Goal: Task Accomplishment & Management: Manage account settings

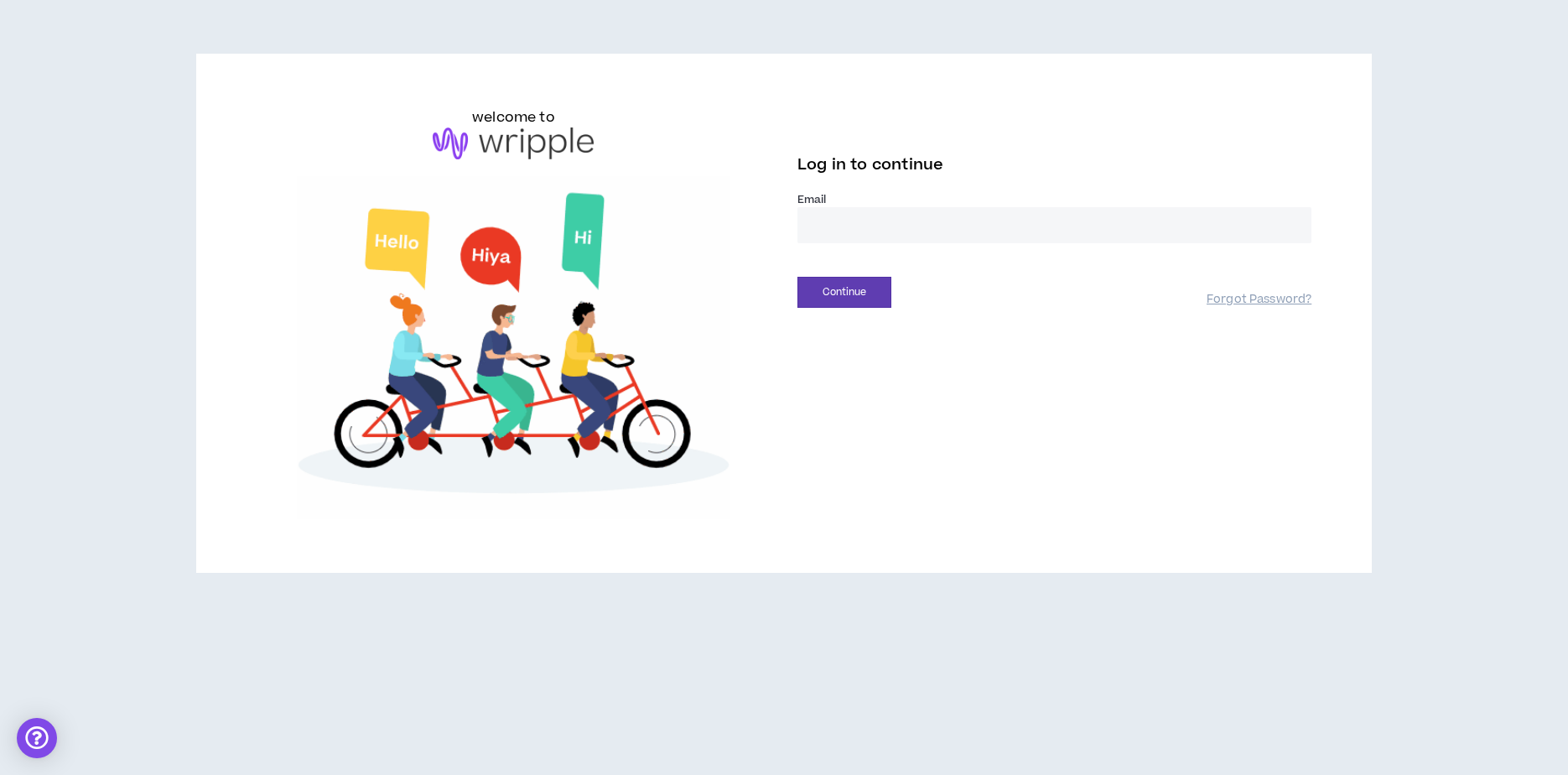
click at [864, 227] on input "email" at bounding box center [1055, 225] width 514 height 36
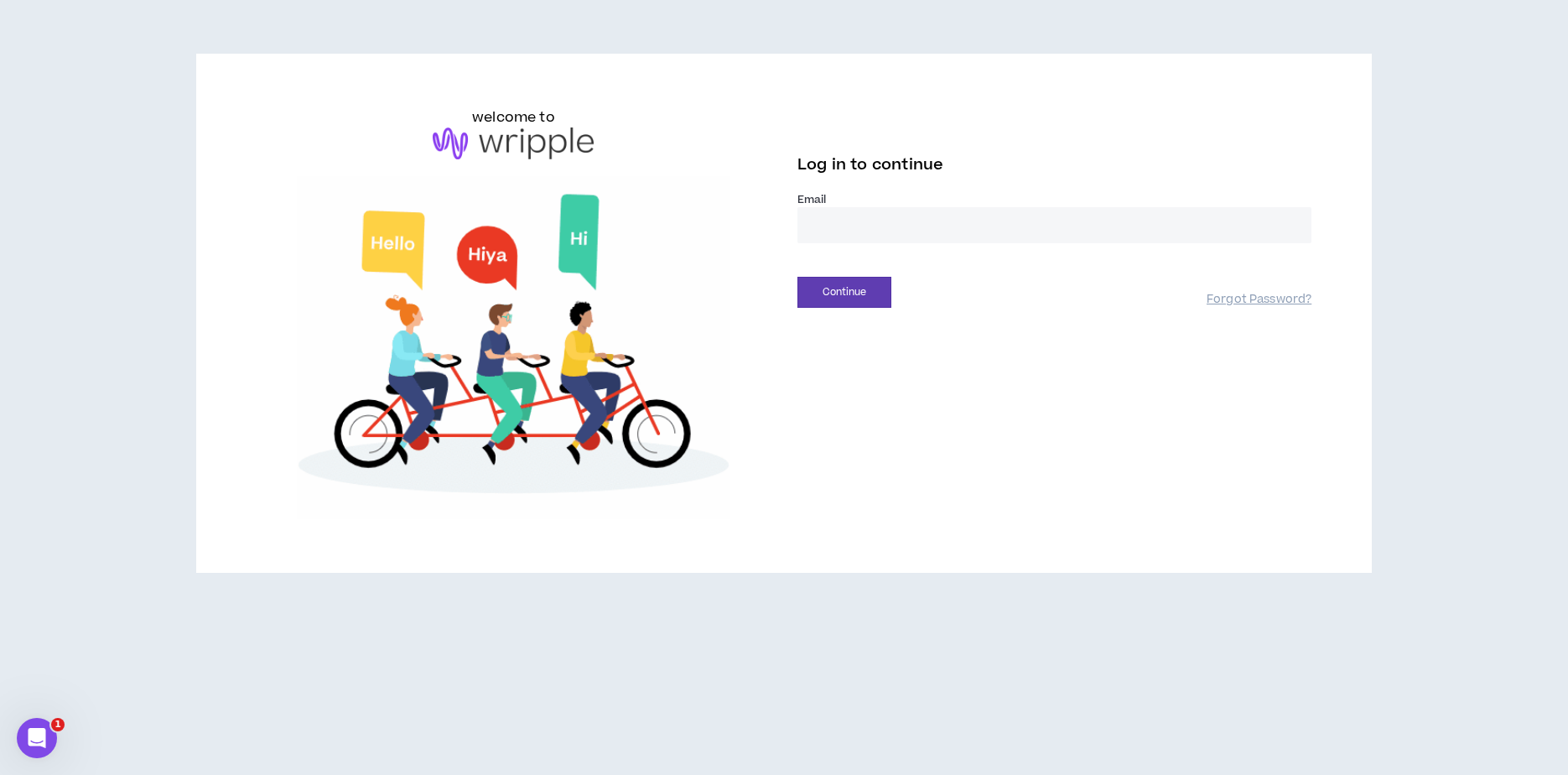
type input "**********"
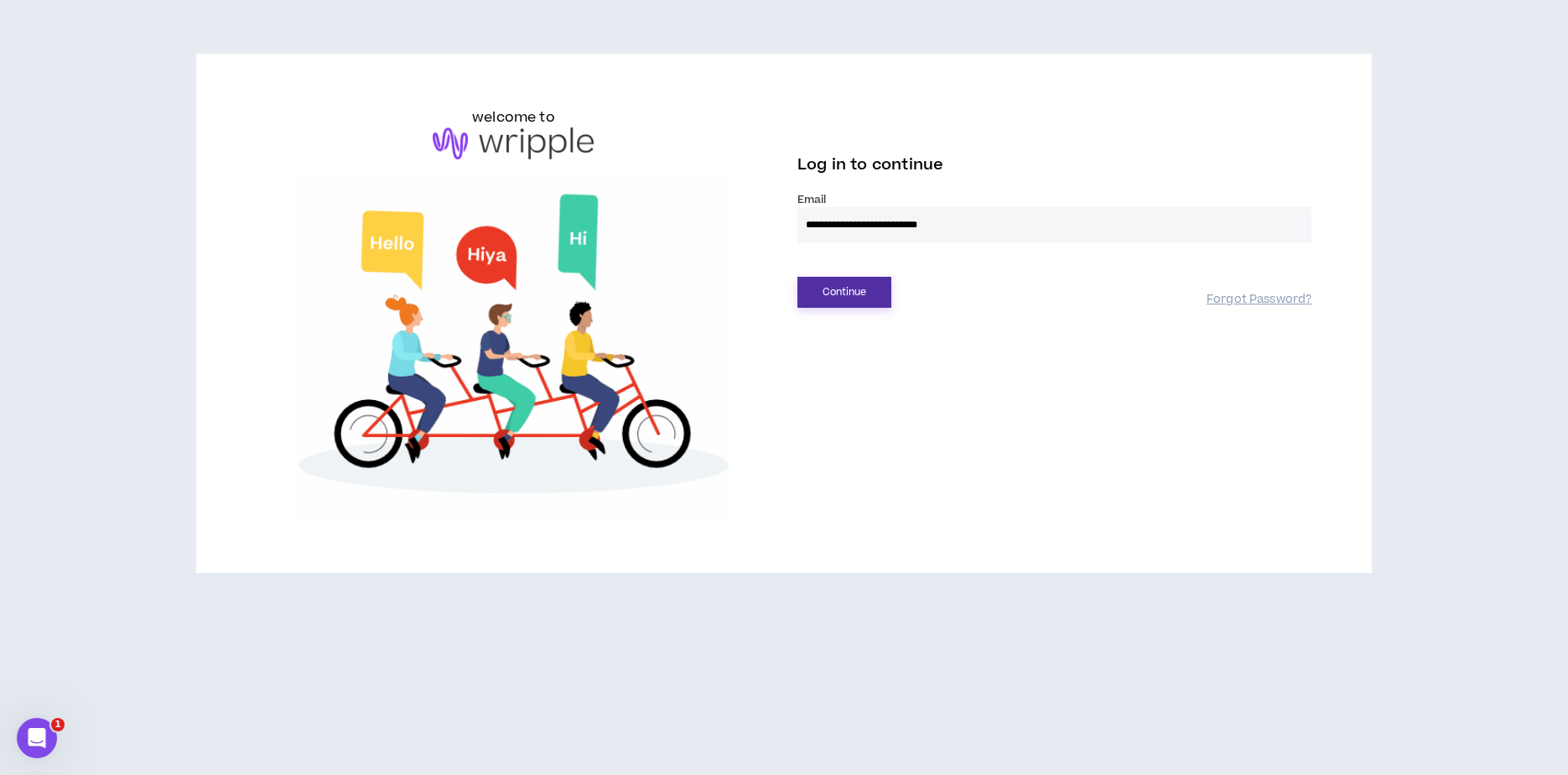
click at [862, 289] on button "Continue" at bounding box center [845, 292] width 94 height 31
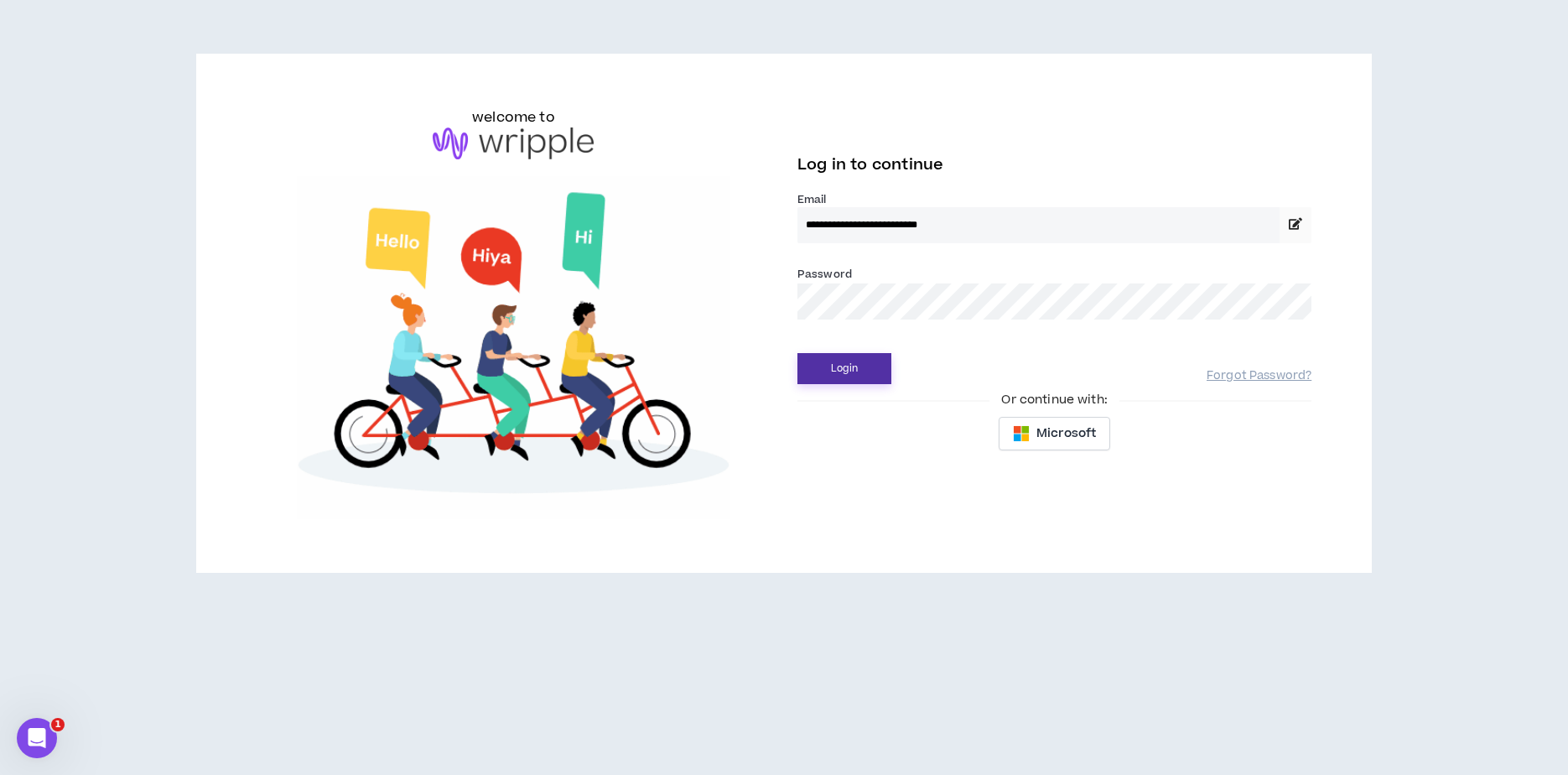
click at [839, 368] on button "Login" at bounding box center [845, 369] width 94 height 31
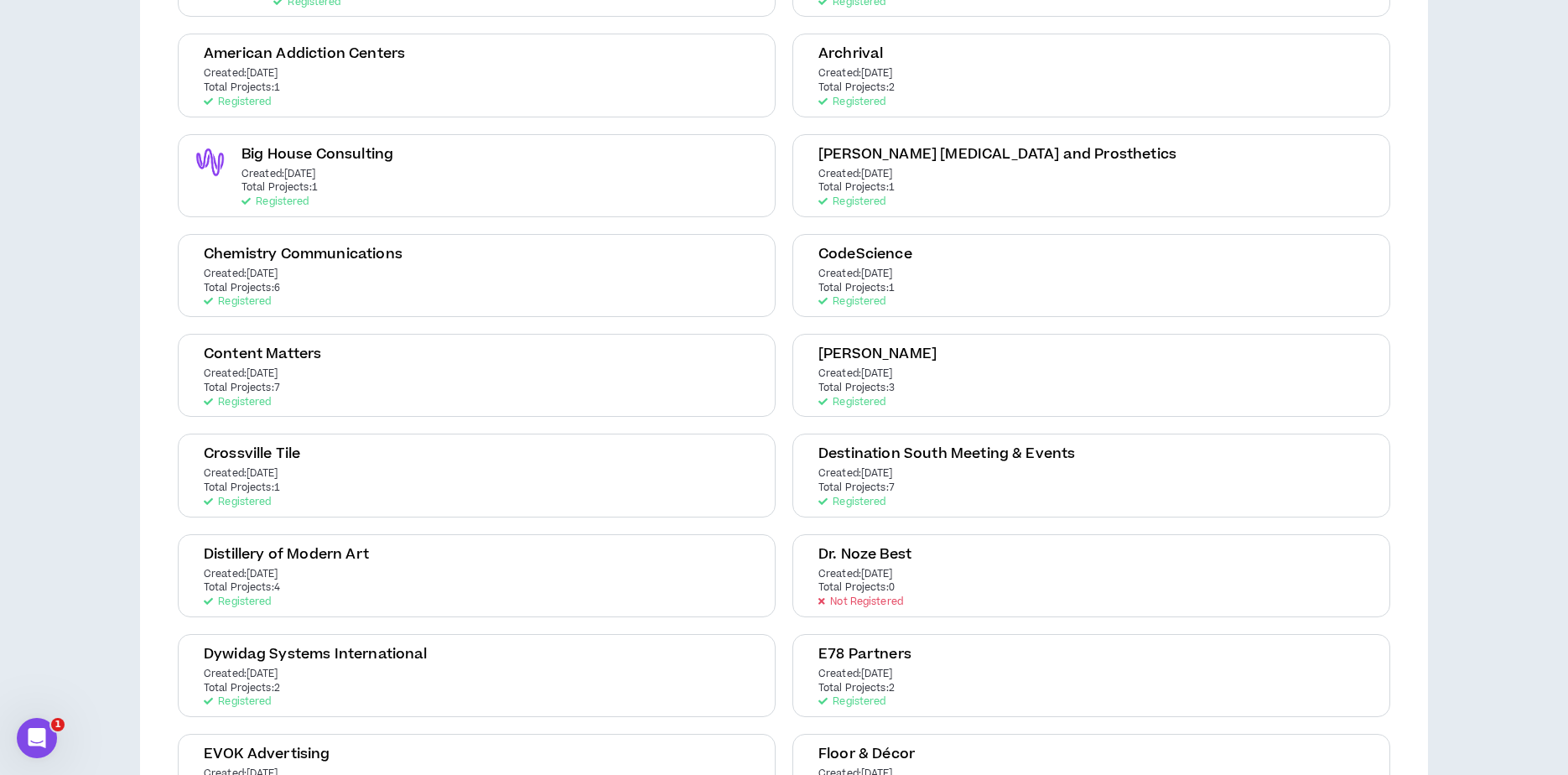
scroll to position [288, 0]
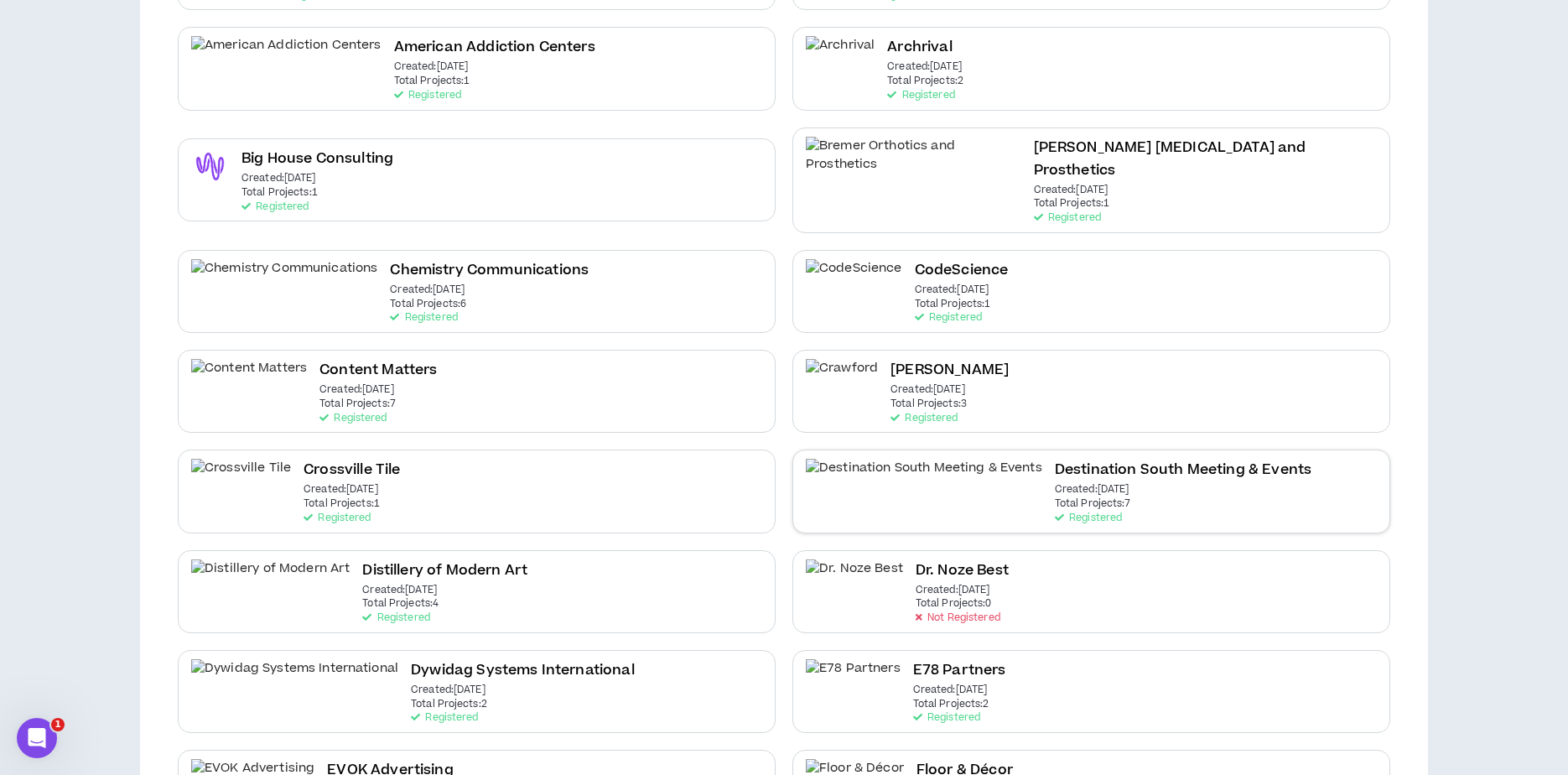
click at [1055, 483] on div "Destination South Meeting & Events Created: [DATE] Total Projects: 7 Registered" at bounding box center [1183, 491] width 257 height 65
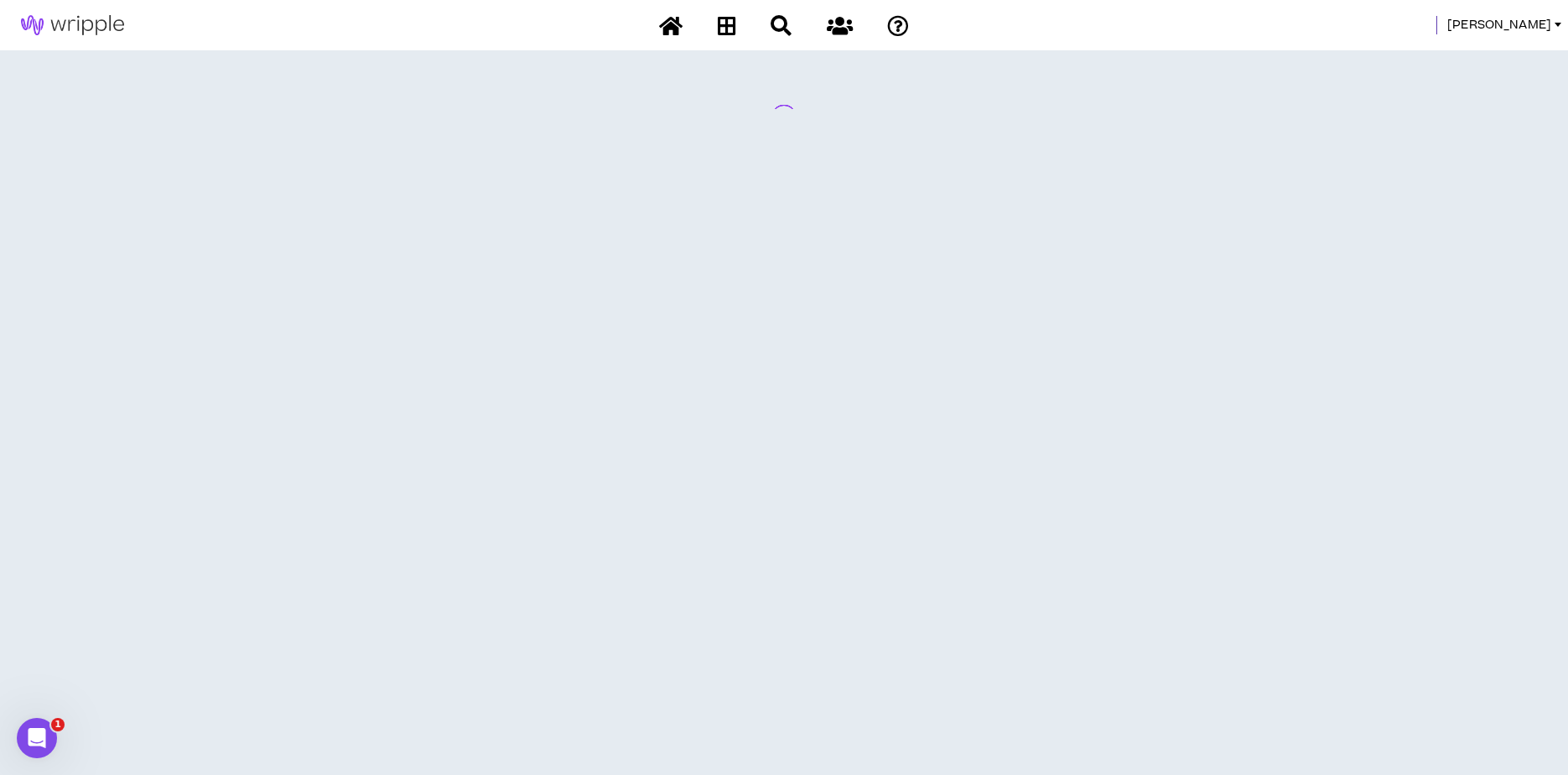
scroll to position [0, 0]
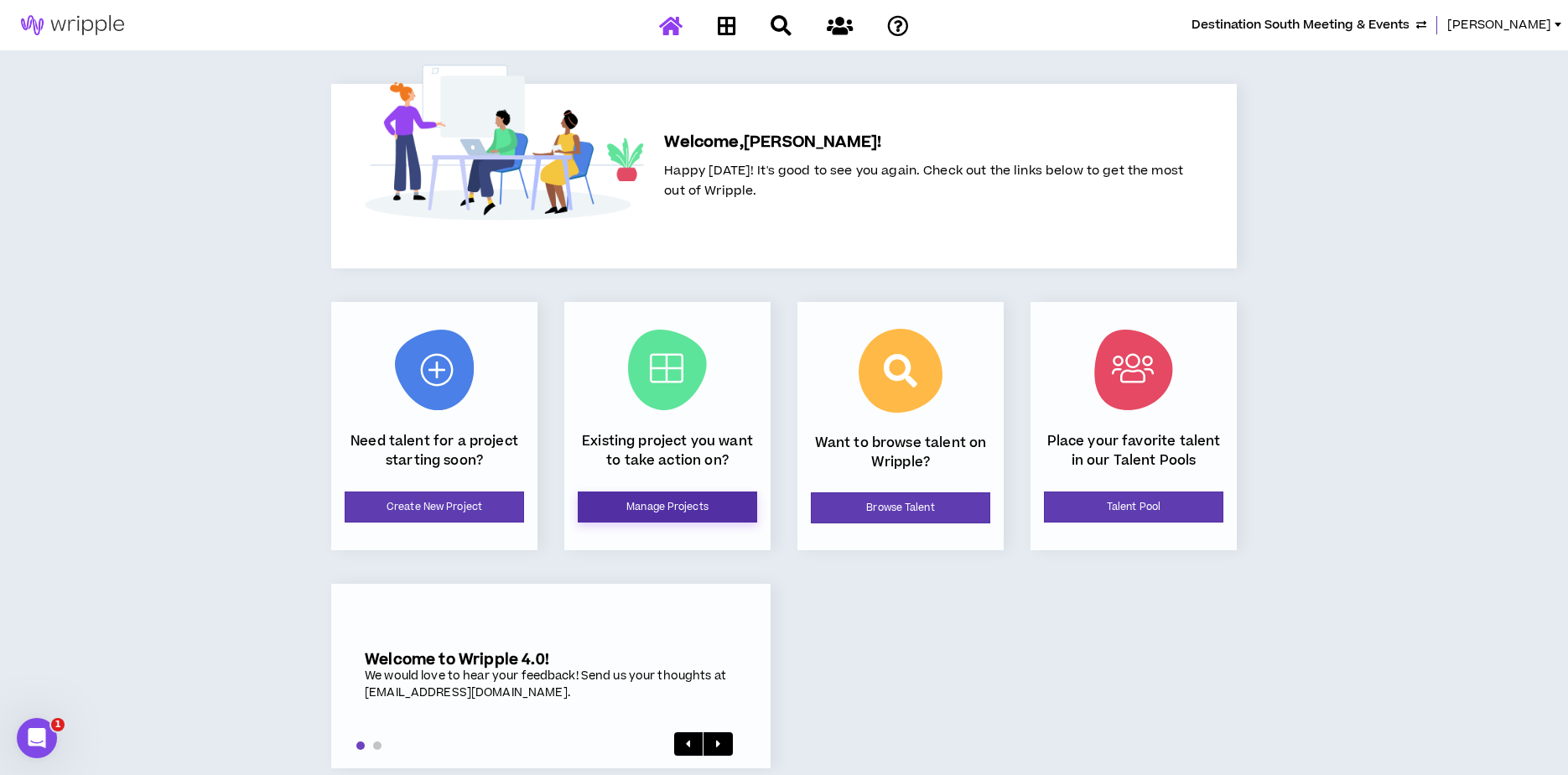
click at [653, 503] on link "Manage Projects" at bounding box center [668, 507] width 179 height 31
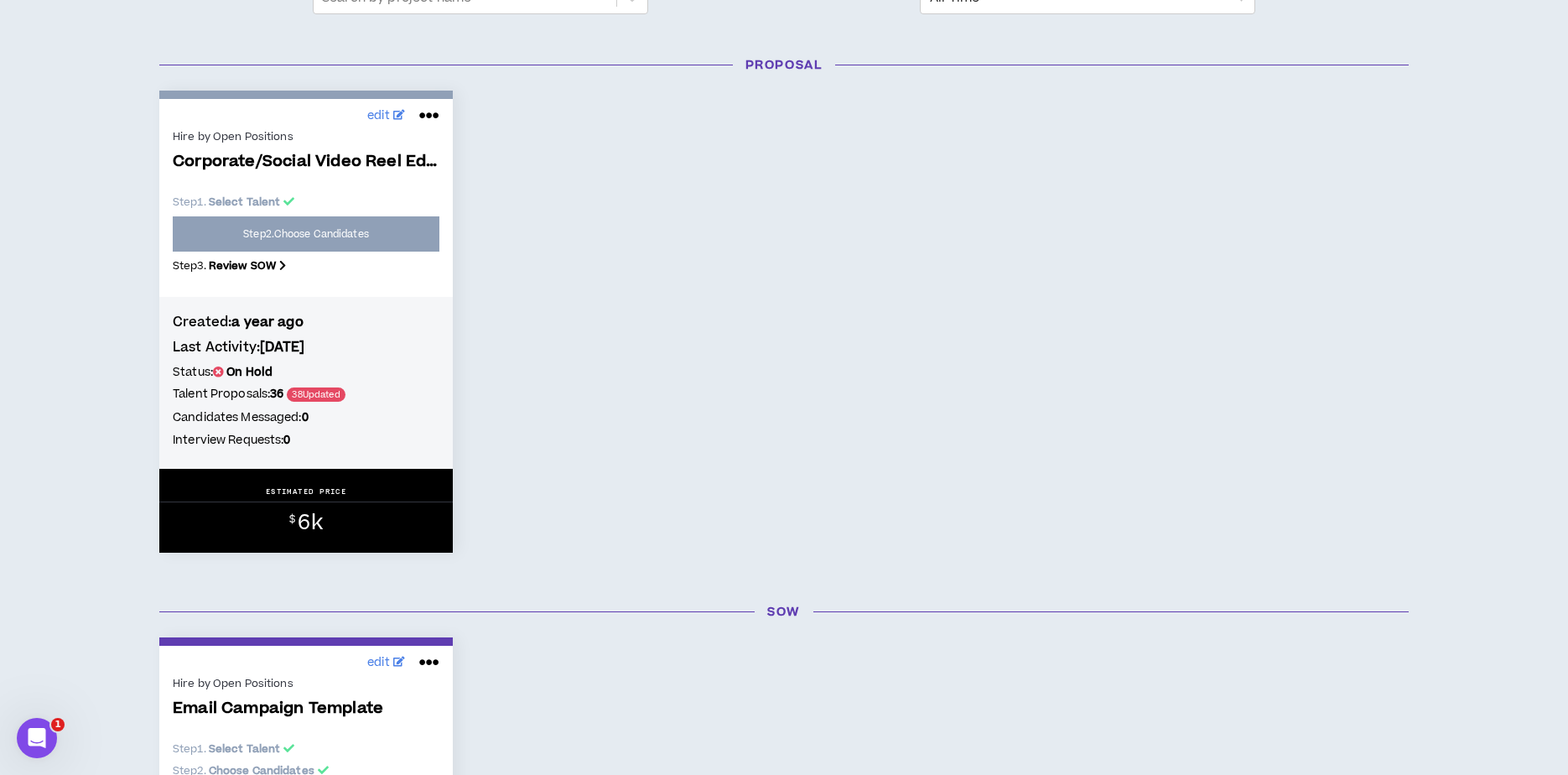
scroll to position [220, 0]
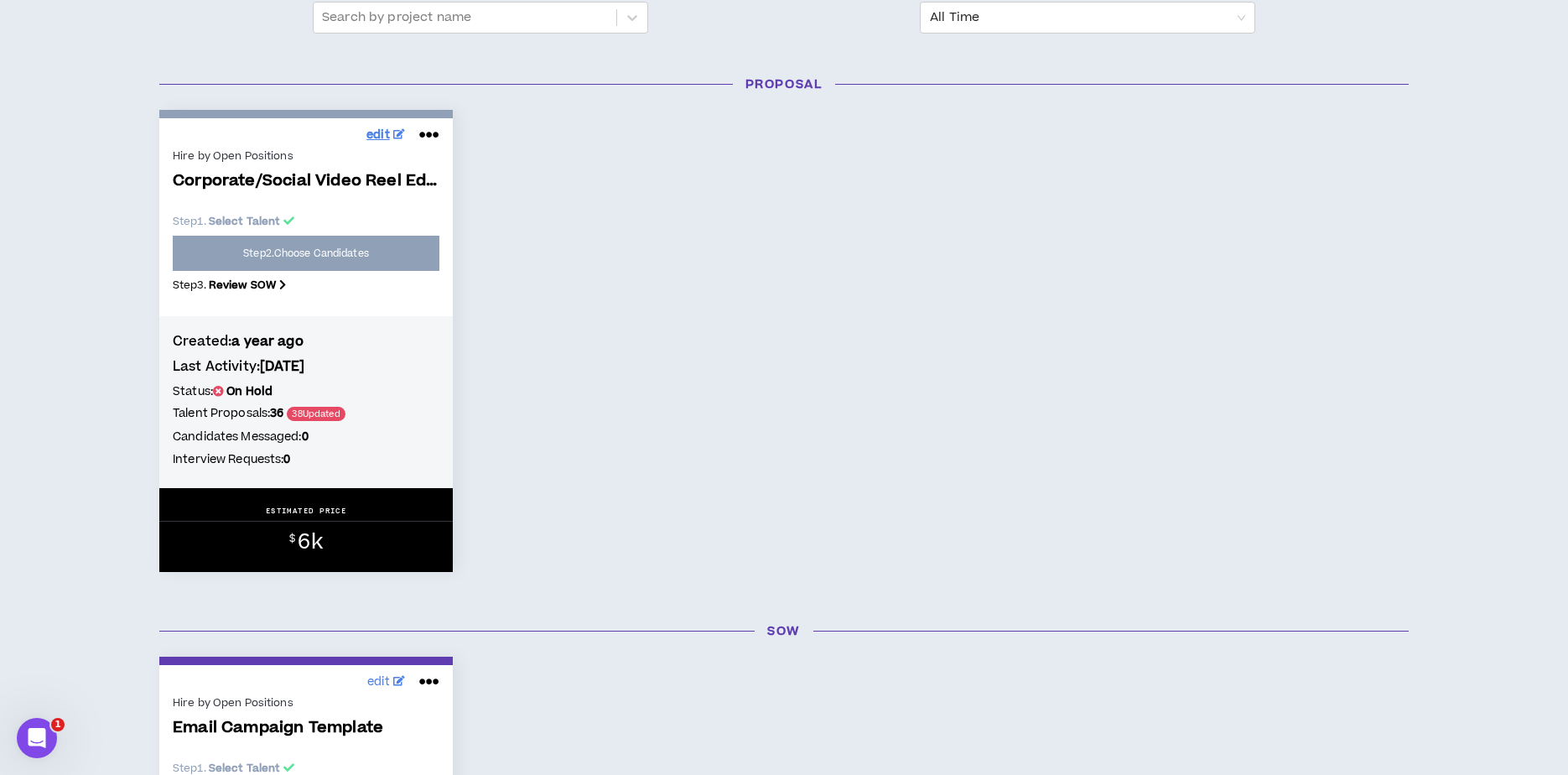
click at [390, 125] on link "edit" at bounding box center [386, 135] width 47 height 26
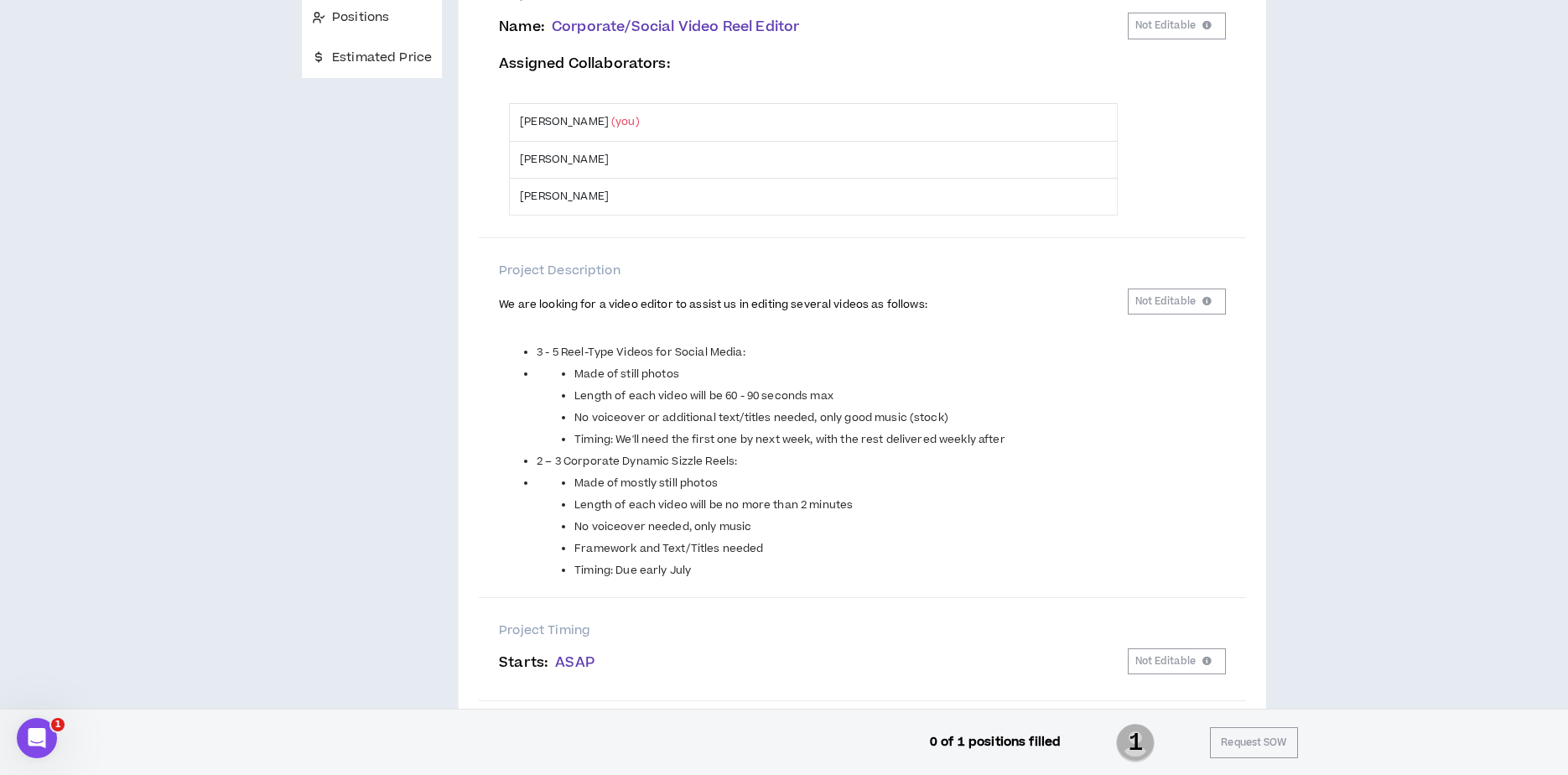
scroll to position [229, 0]
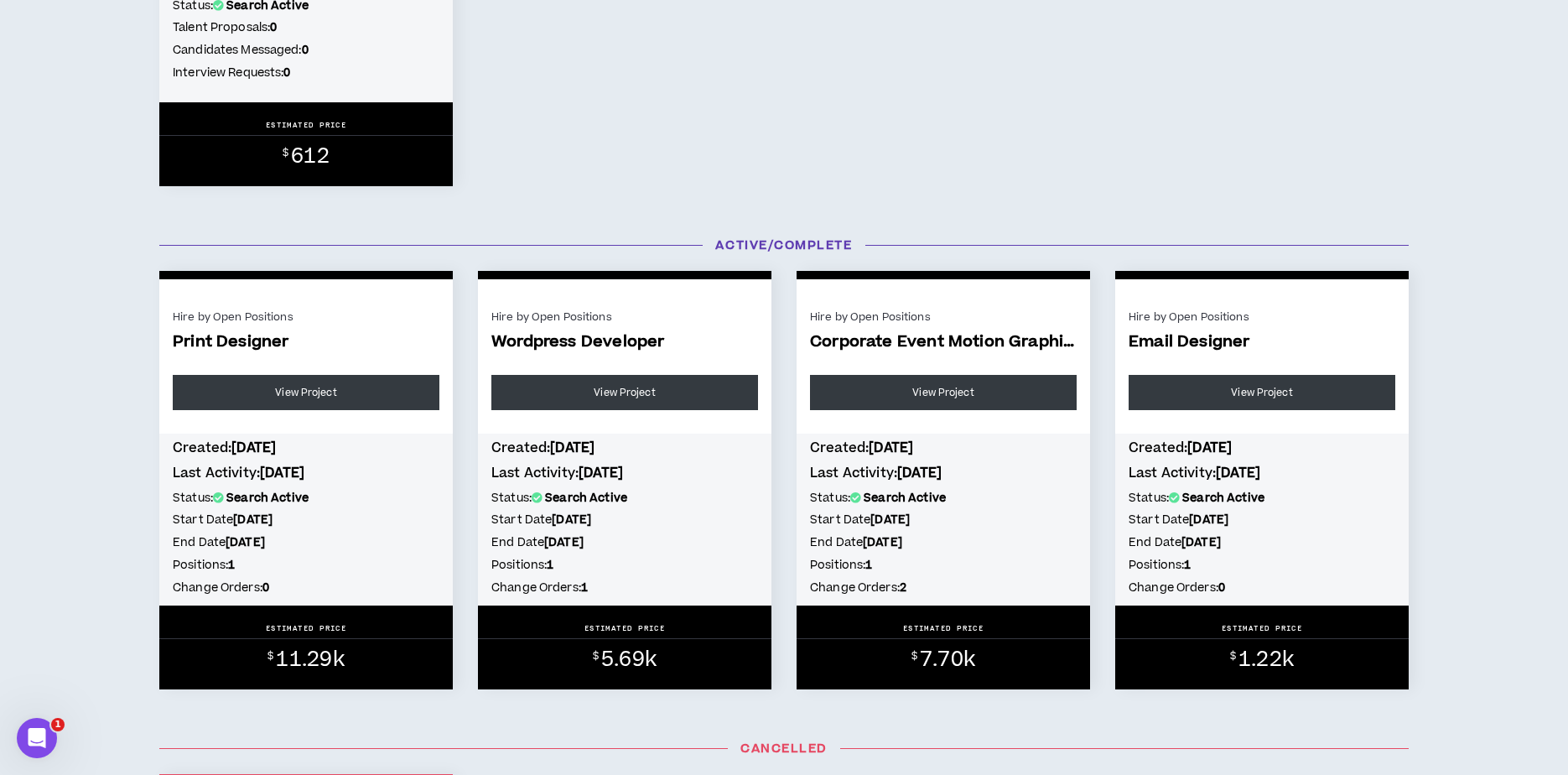
scroll to position [1172, 0]
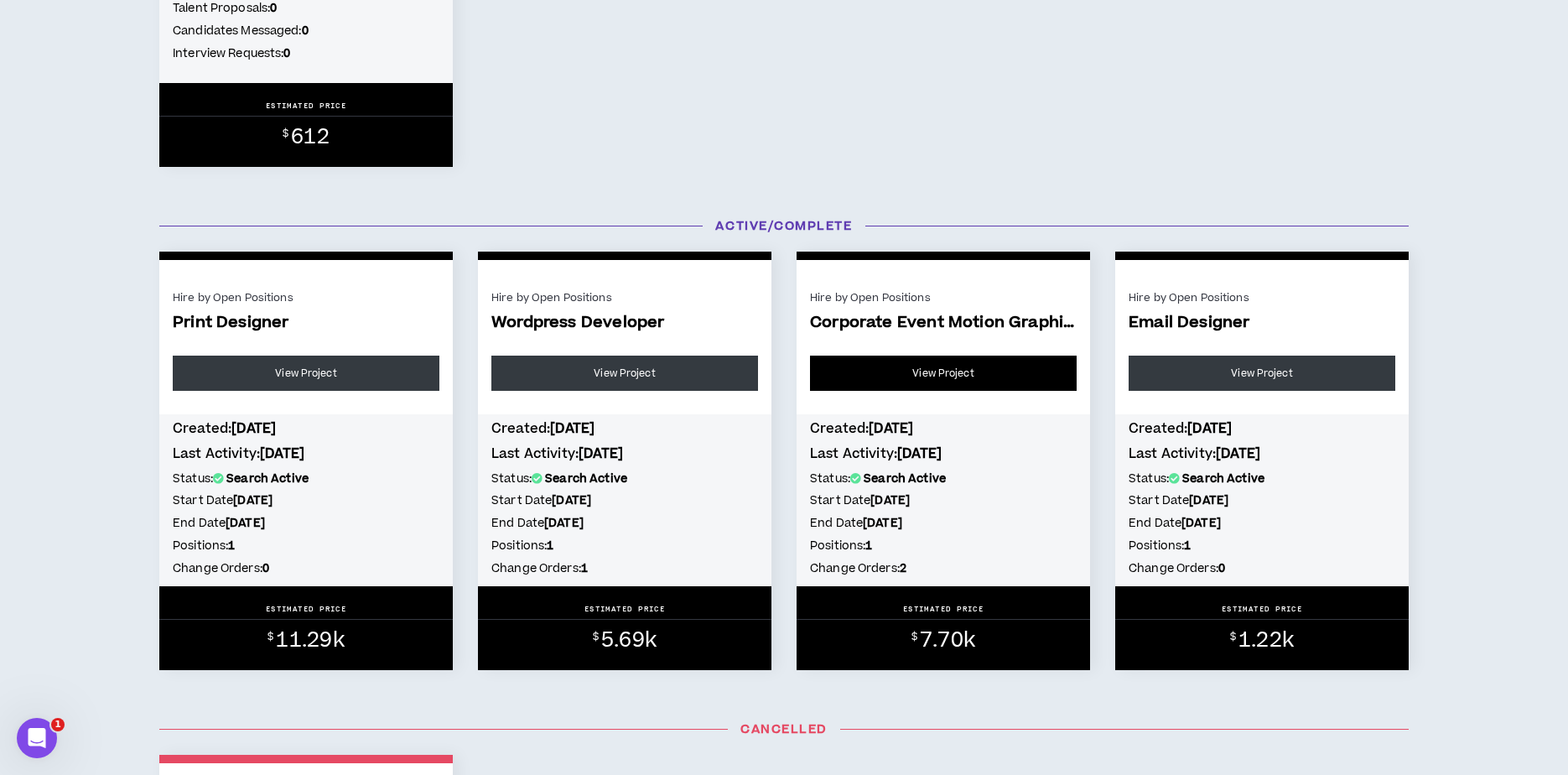
click at [966, 378] on link "View Project" at bounding box center [943, 374] width 266 height 35
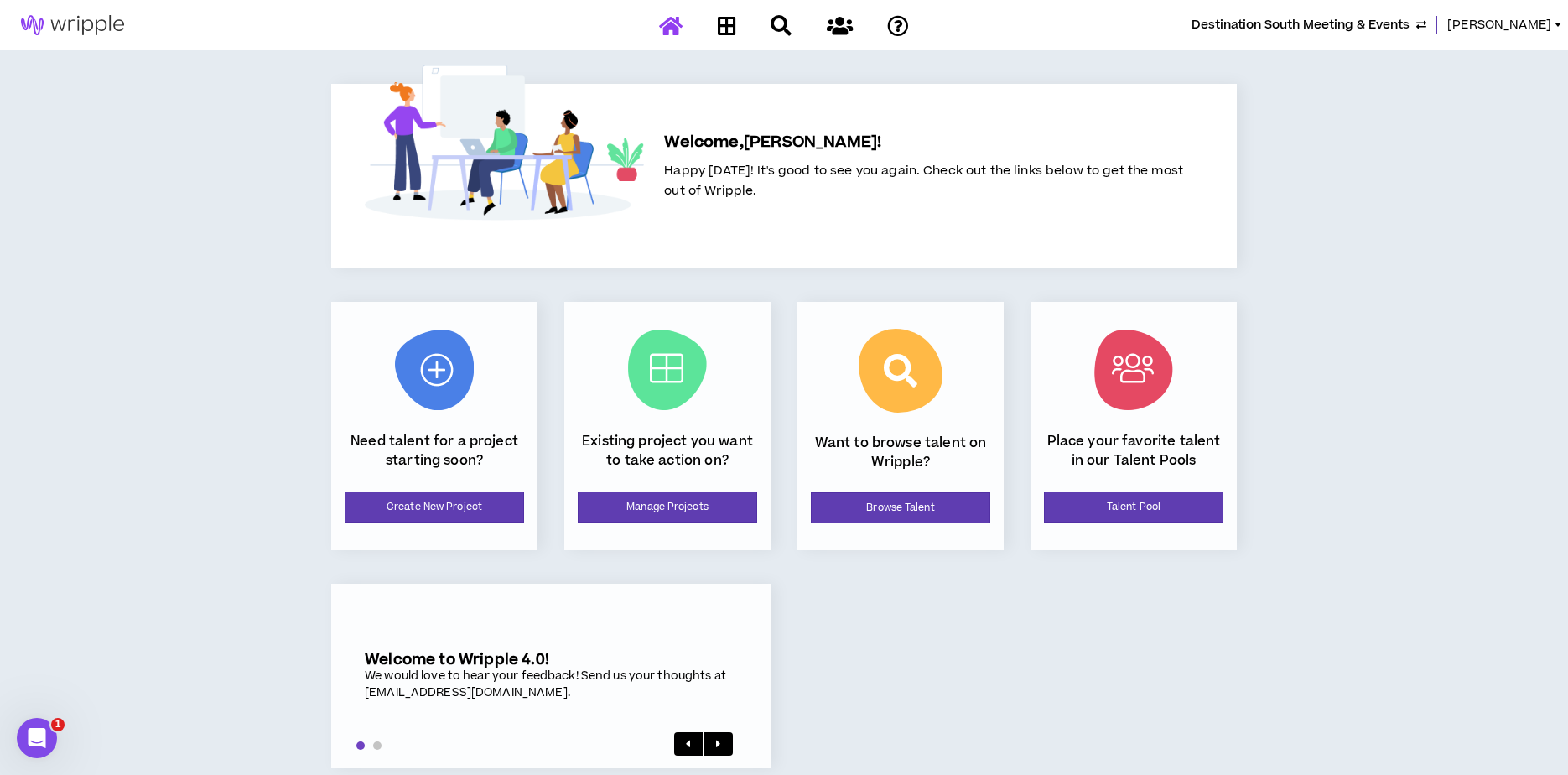
click at [1395, 86] on div "Destination South Meeting & Events Angie Welcome, Angie ! Happy Tuesday! It's g…" at bounding box center [784, 400] width 1568 height 802
click at [740, 23] on div at bounding box center [783, 26] width 293 height 30
click at [642, 505] on link "Manage Projects" at bounding box center [668, 507] width 179 height 31
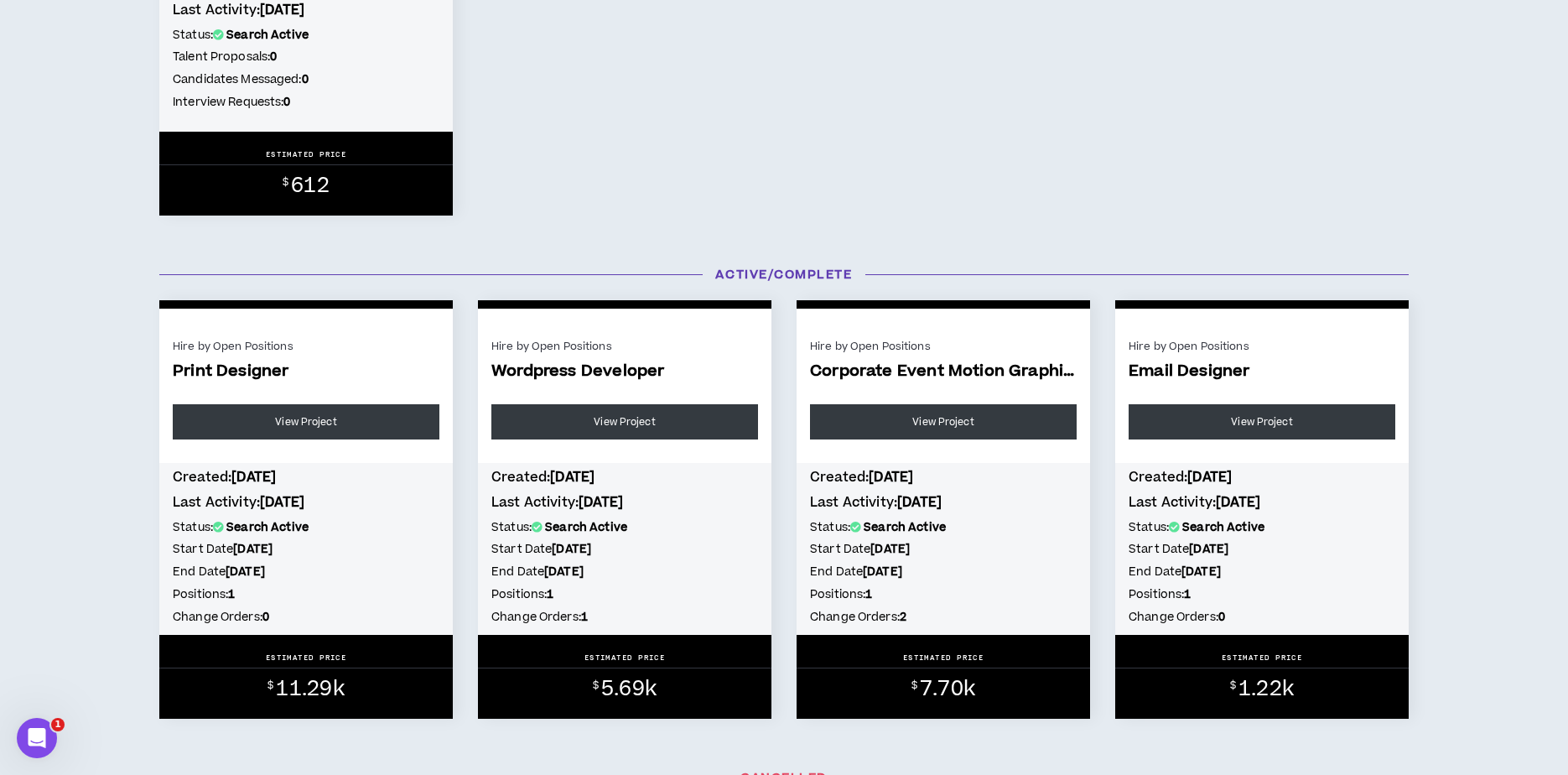
scroll to position [1120, 0]
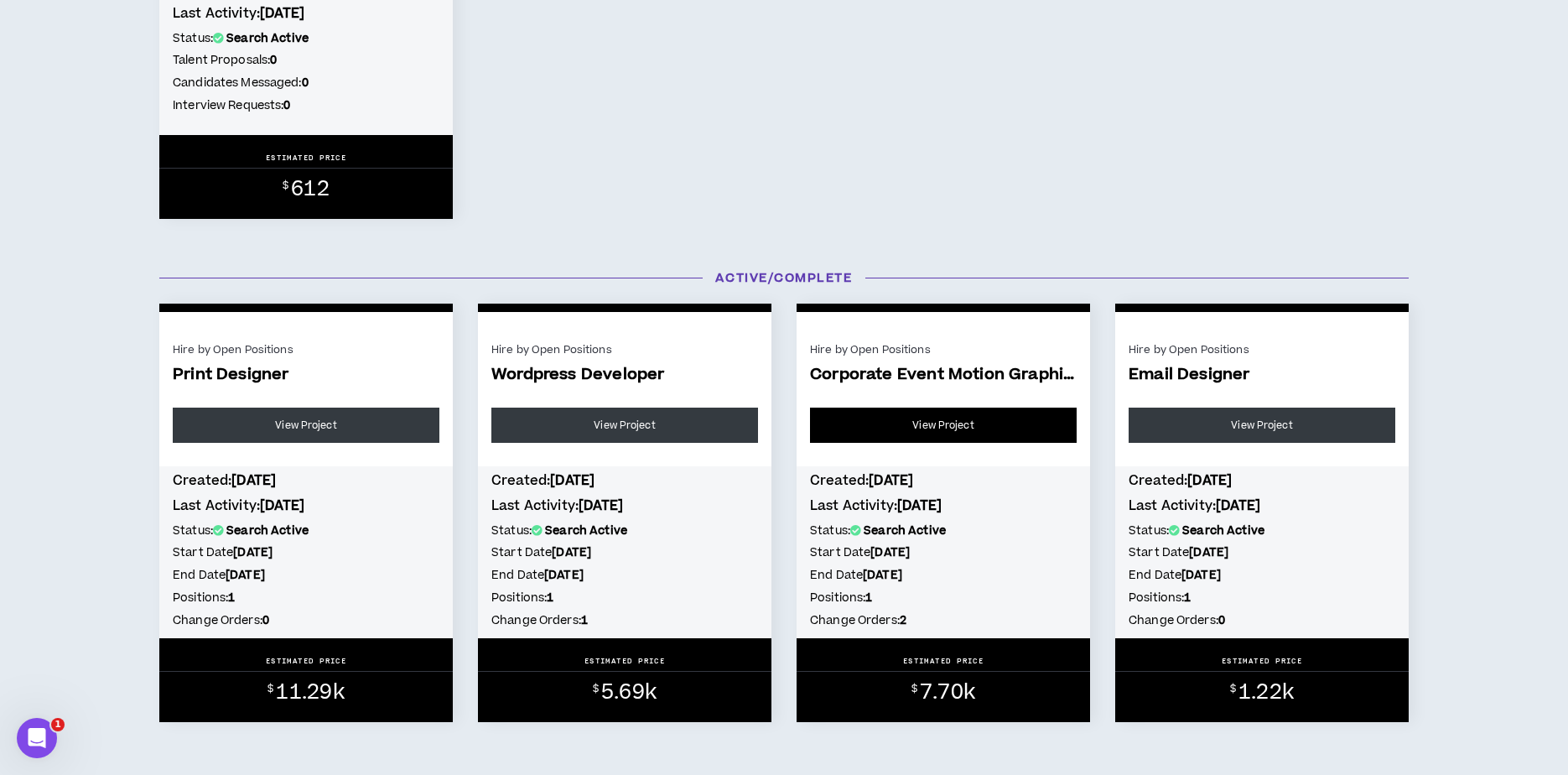
click at [929, 420] on link "View Project" at bounding box center [943, 425] width 266 height 35
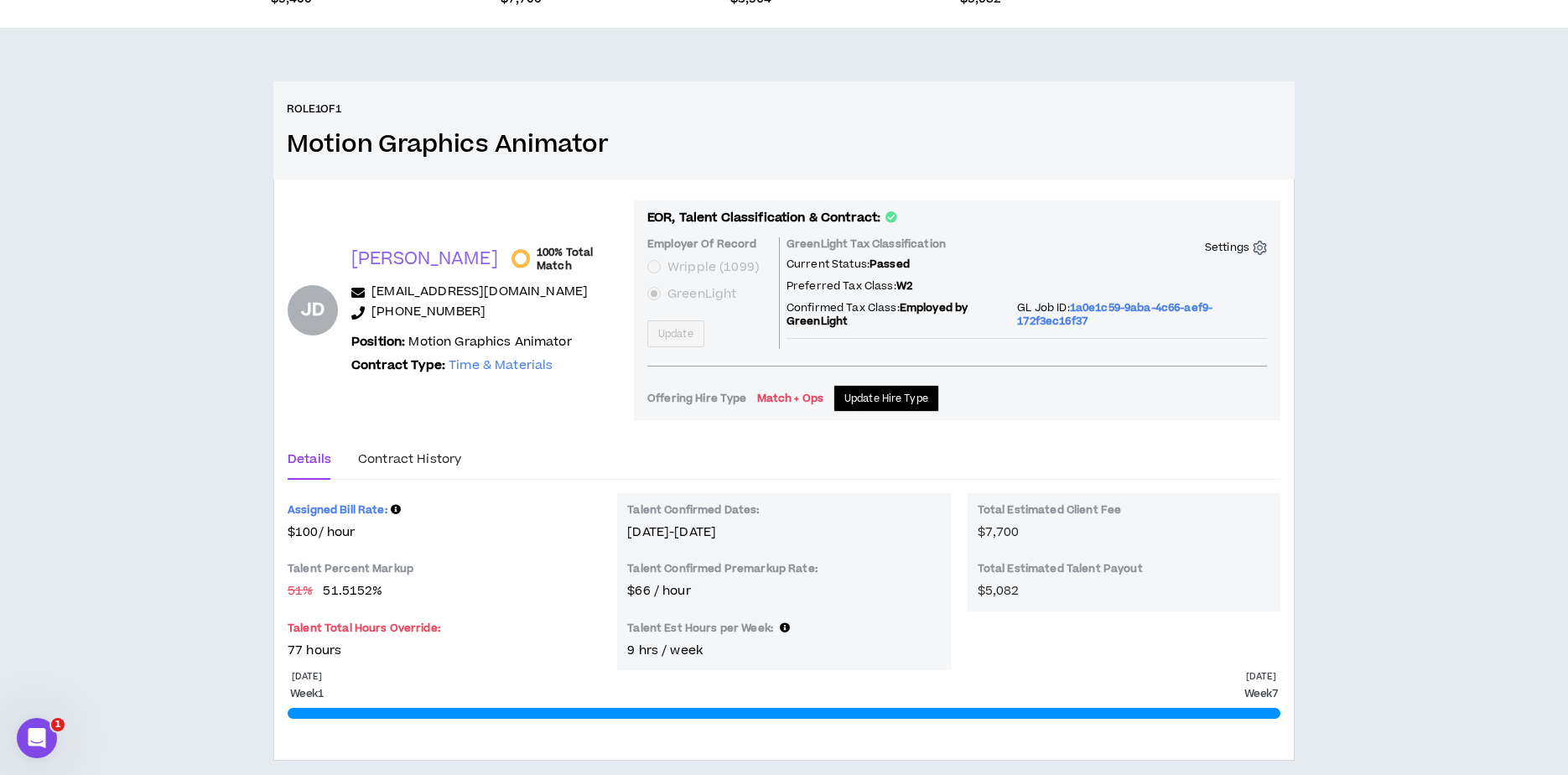
scroll to position [272, 0]
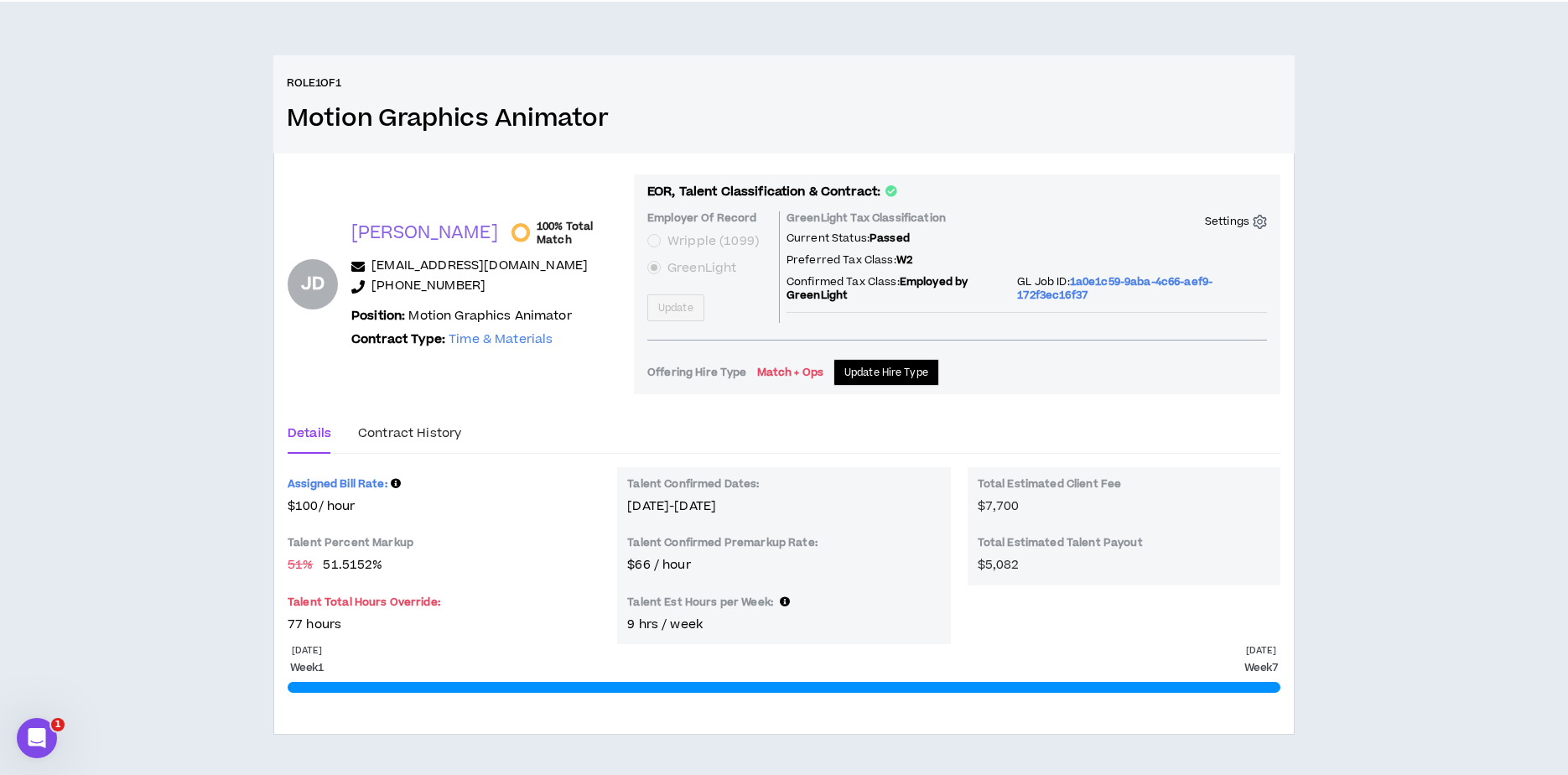
click at [199, 275] on div "Roles: 1 Start Date: 7/9/2025 End Date: 8/22/2025 Change Orders: 2 Published, 0…" at bounding box center [784, 315] width 1568 height 918
click at [496, 348] on span "Time & Materials" at bounding box center [500, 338] width 104 height 18
click at [1121, 284] on span "1a0e1c59-9aba-4c66-aef9-172f3ec16f37" at bounding box center [1114, 289] width 195 height 29
click at [1040, 299] on span "1a0e1c59-9aba-4c66-aef9-172f3ec16f37" at bounding box center [1114, 289] width 195 height 29
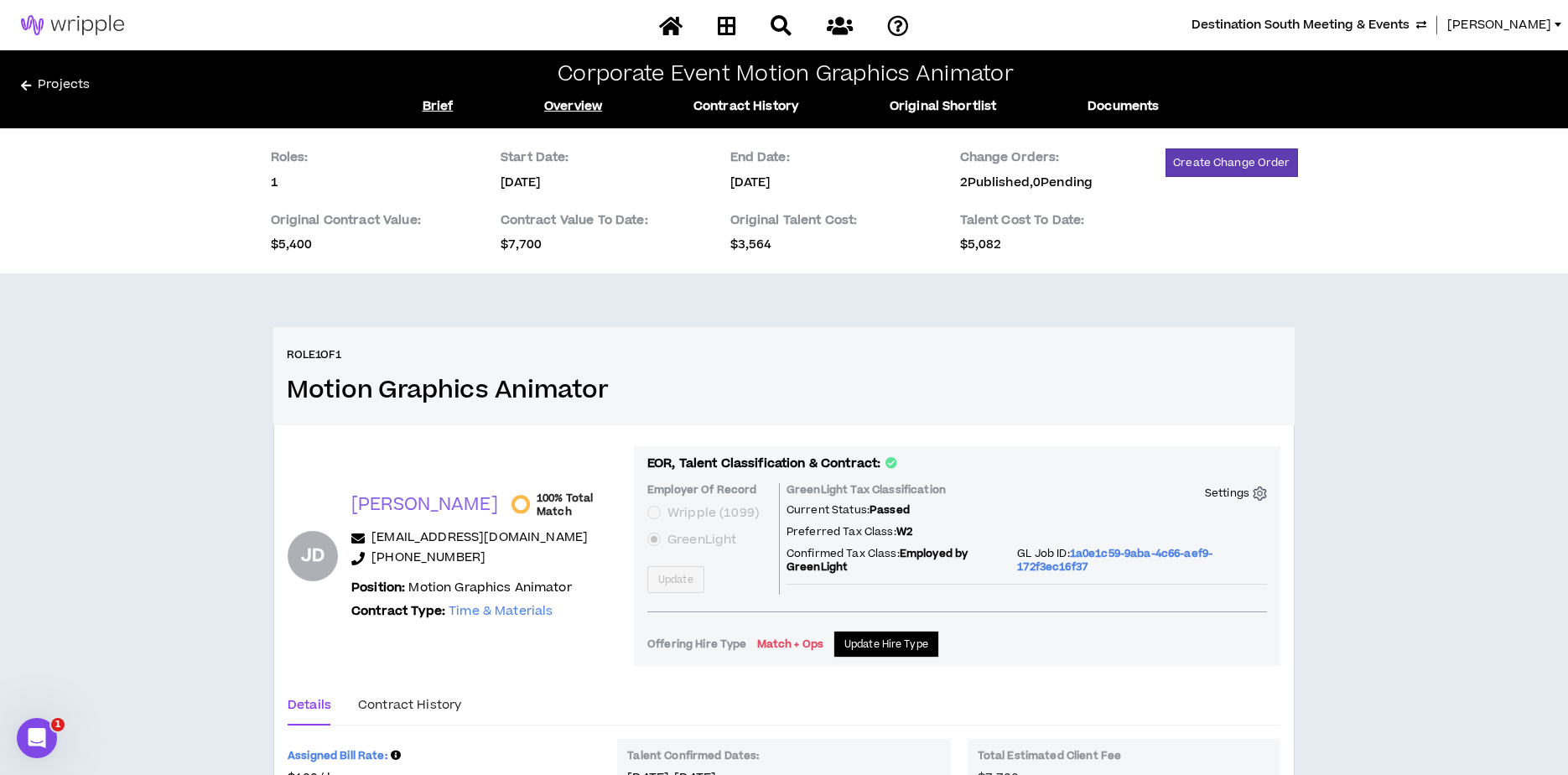
click at [437, 104] on link "Brief" at bounding box center [438, 106] width 31 height 18
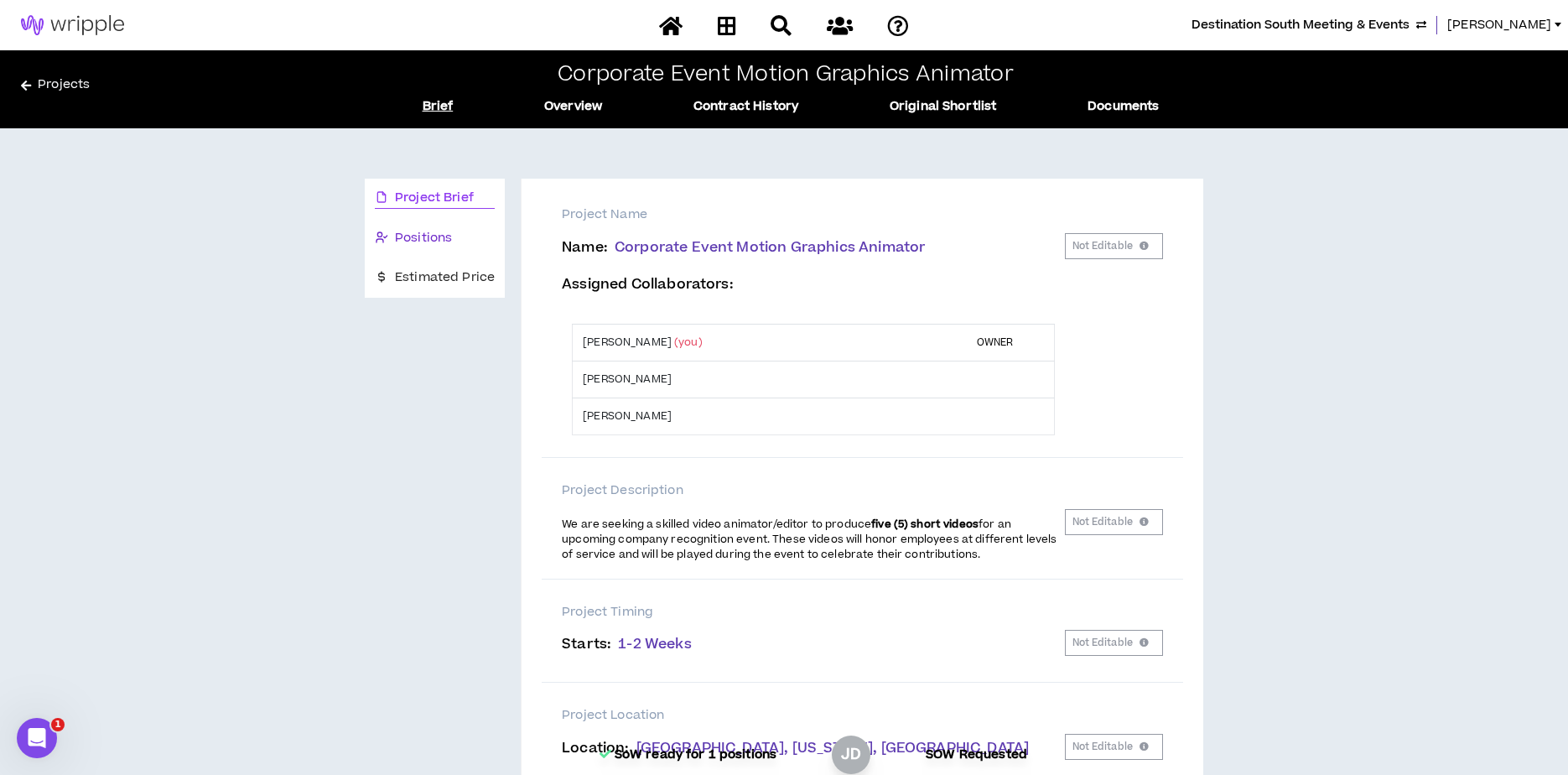
click at [432, 239] on span "Positions" at bounding box center [423, 239] width 57 height 18
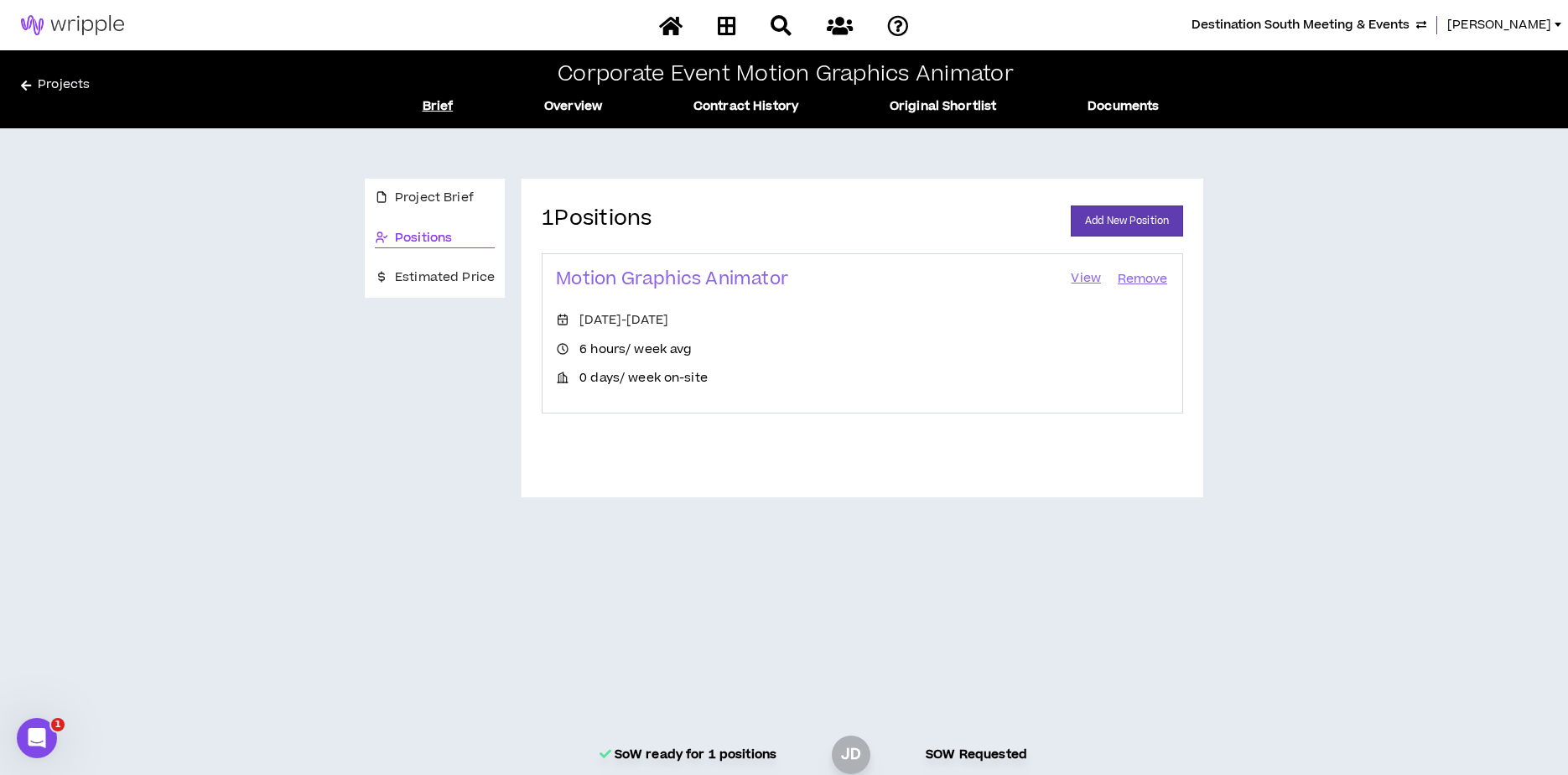
click at [1088, 279] on link "View" at bounding box center [1085, 278] width 33 height 23
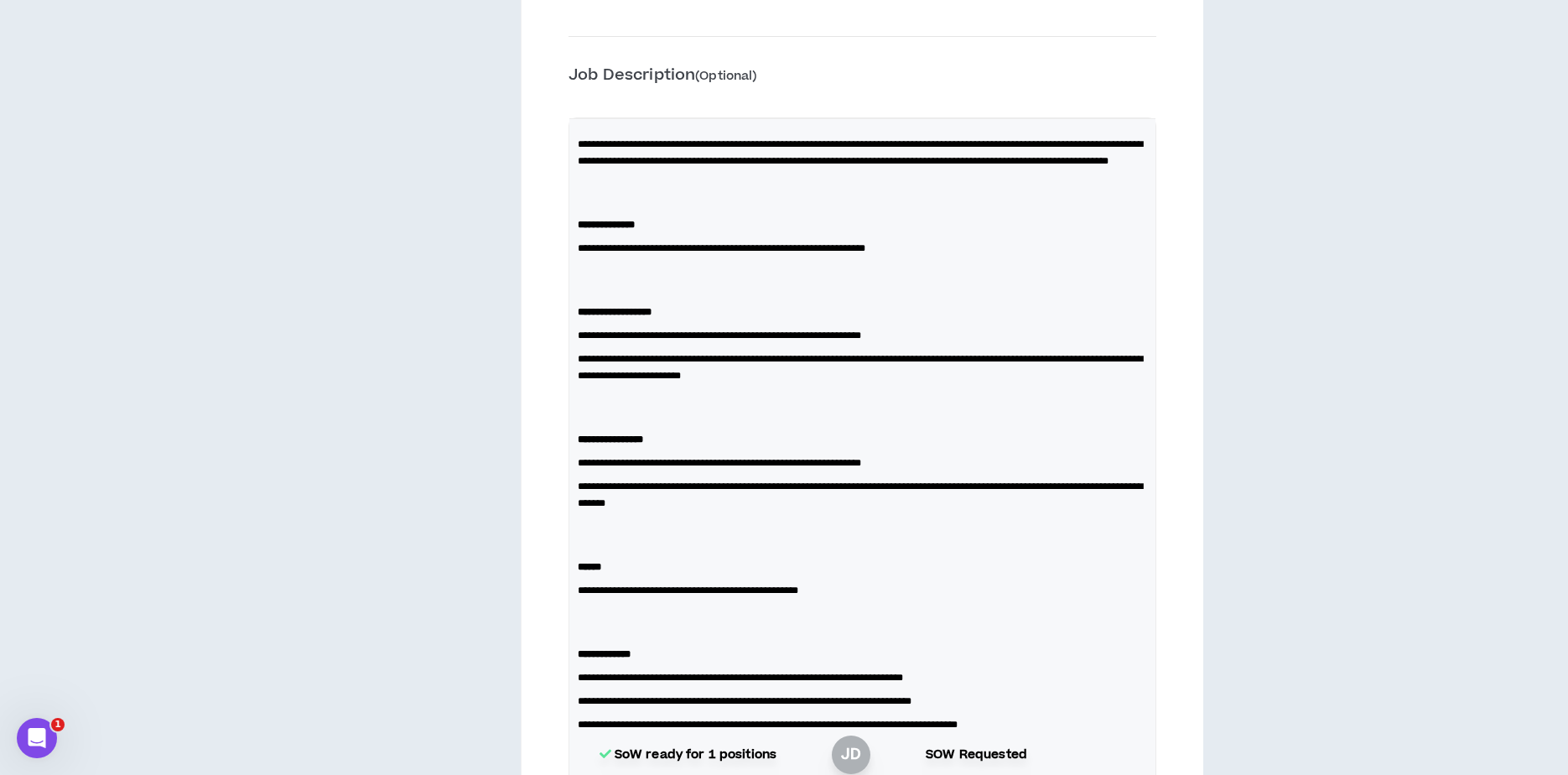
scroll to position [2042, 0]
